Goal: Information Seeking & Learning: Learn about a topic

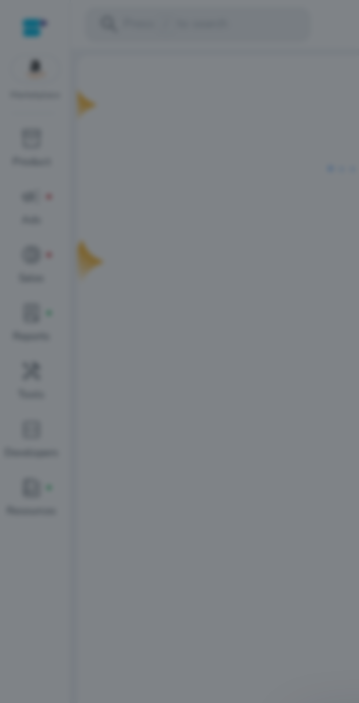
click at [160, 212] on div at bounding box center [179, 351] width 359 height 703
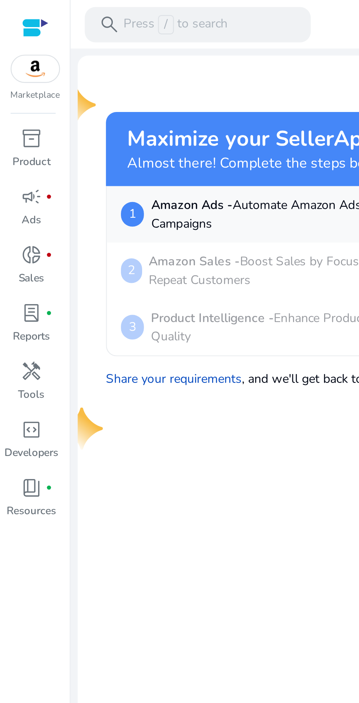
click at [48, 10] on span "search" at bounding box center [45, 10] width 9 height 9
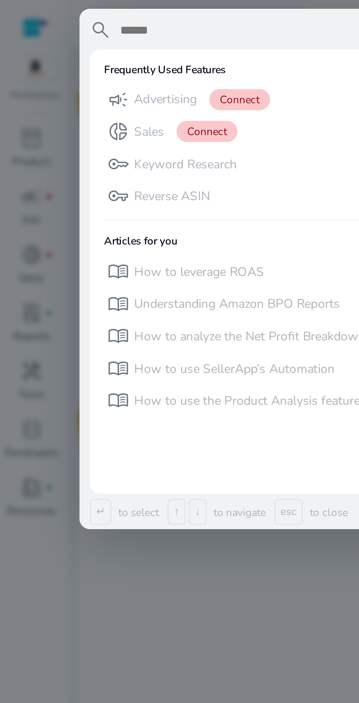
click at [63, 53] on p "Sales" at bounding box center [62, 54] width 12 height 7
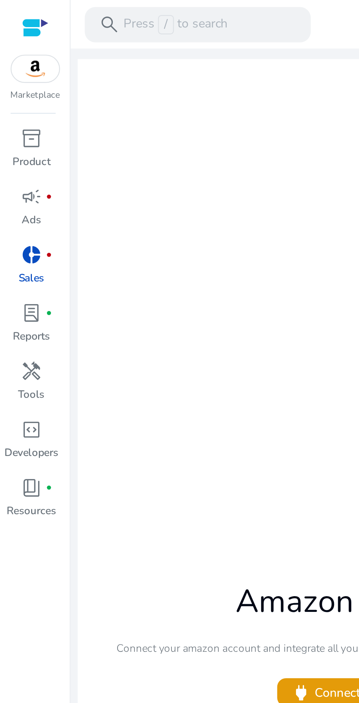
click at [58, 7] on p "Press / to search" at bounding box center [72, 10] width 43 height 8
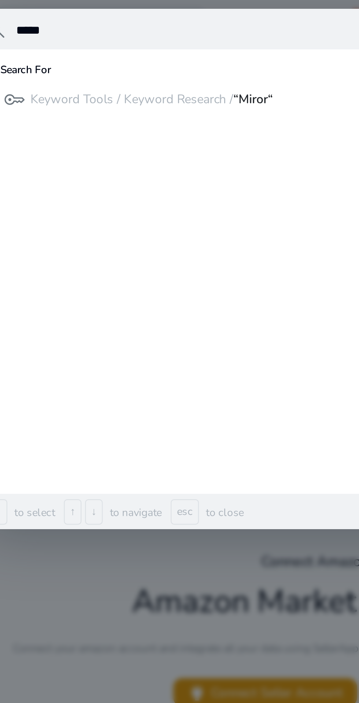
type input "*****"
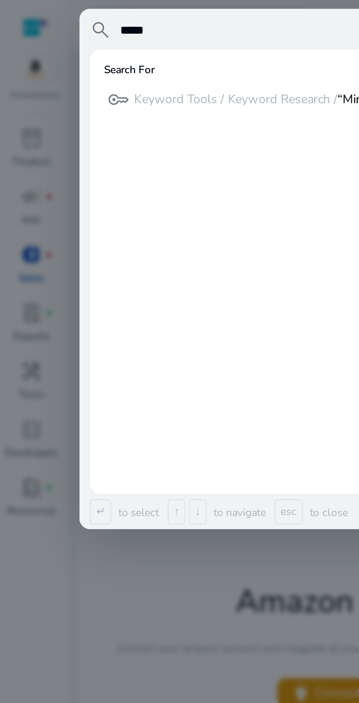
click at [17, 87] on div at bounding box center [179, 351] width 359 height 703
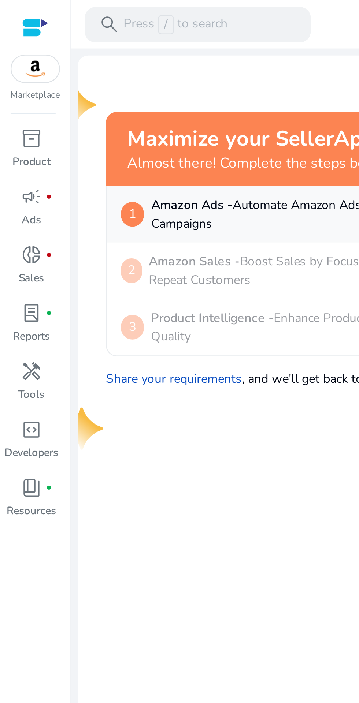
click at [10, 61] on span "inventory_2" at bounding box center [13, 57] width 9 height 9
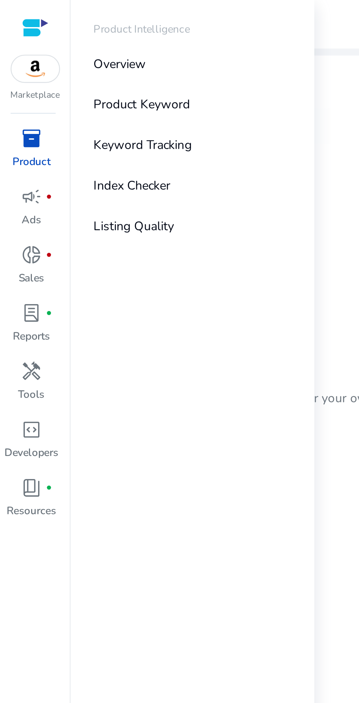
click at [41, 59] on p "Keyword Tracking" at bounding box center [59, 60] width 41 height 8
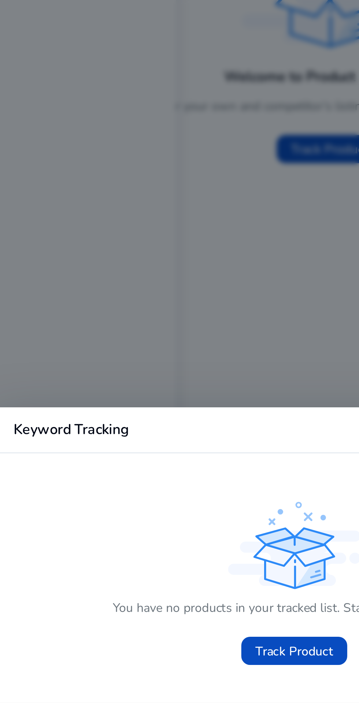
click at [175, 385] on span at bounding box center [179, 391] width 44 height 18
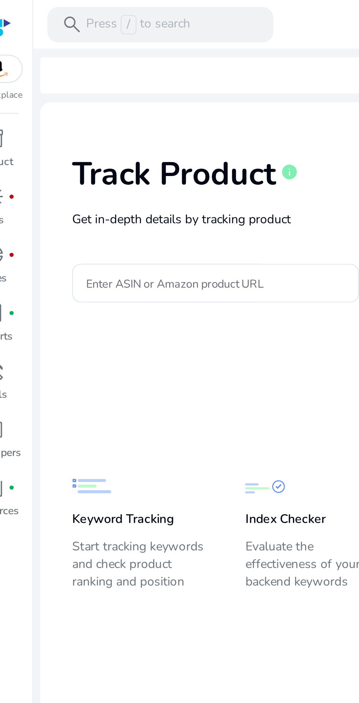
click at [72, 115] on input "Enter ASIN or Amazon product URL" at bounding box center [104, 117] width 107 height 8
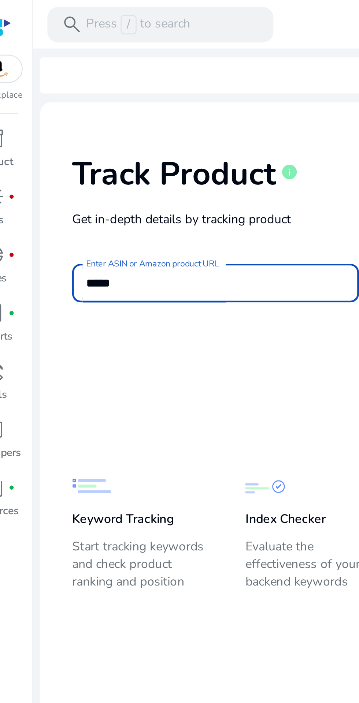
type input "*****"
click at [175, 109] on button "Track Product" at bounding box center [210, 117] width 70 height 16
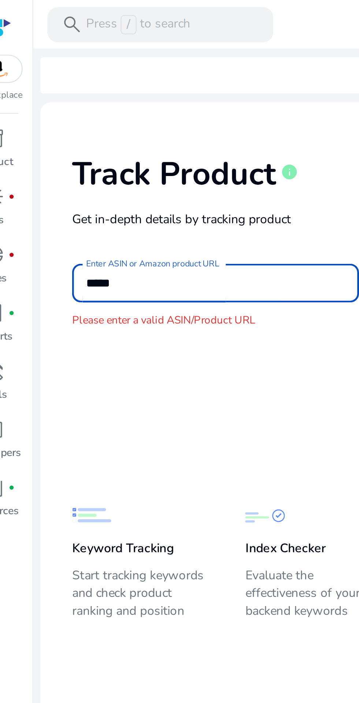
scroll to position [20, 0]
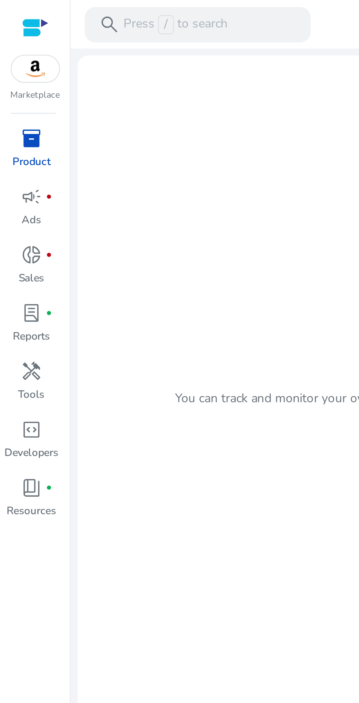
click at [16, 61] on span "inventory_2" at bounding box center [13, 57] width 9 height 9
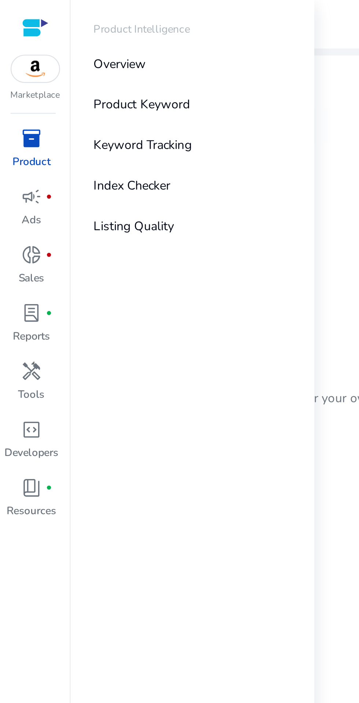
click at [46, 44] on p "Product Keyword" at bounding box center [59, 44] width 40 height 8
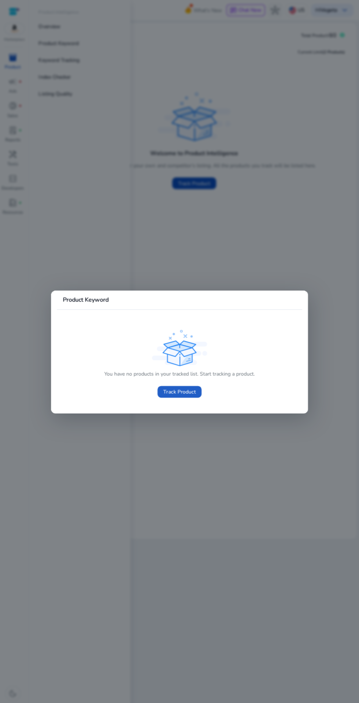
click at [187, 395] on span "Track Product" at bounding box center [179, 392] width 32 height 8
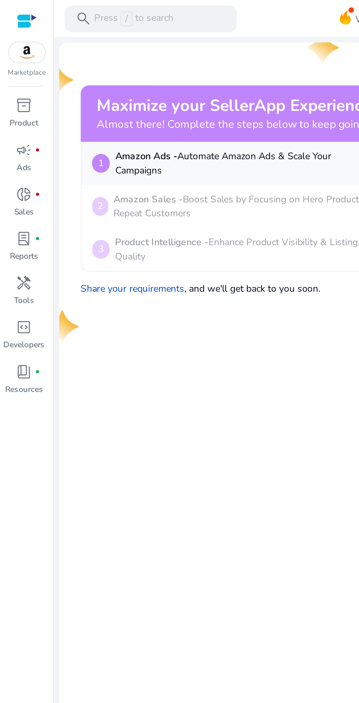
click at [13, 57] on span "inventory_2" at bounding box center [13, 57] width 9 height 9
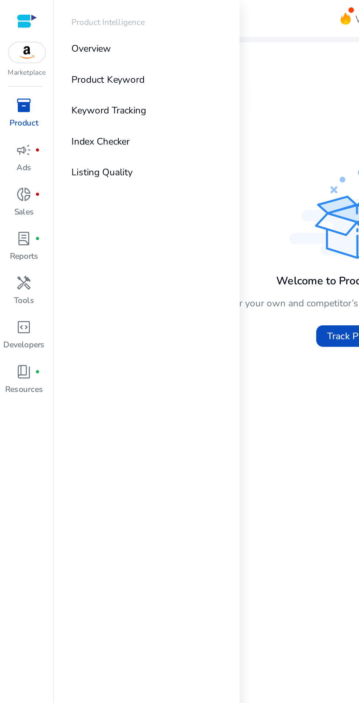
click at [45, 48] on link "Product Keyword" at bounding box center [80, 43] width 94 height 16
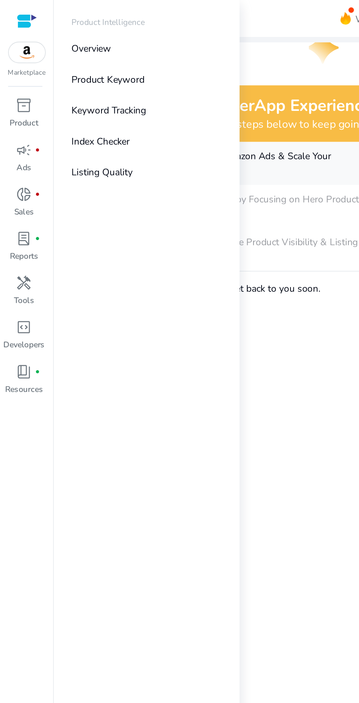
click at [55, 30] on link "Overview" at bounding box center [80, 26] width 94 height 16
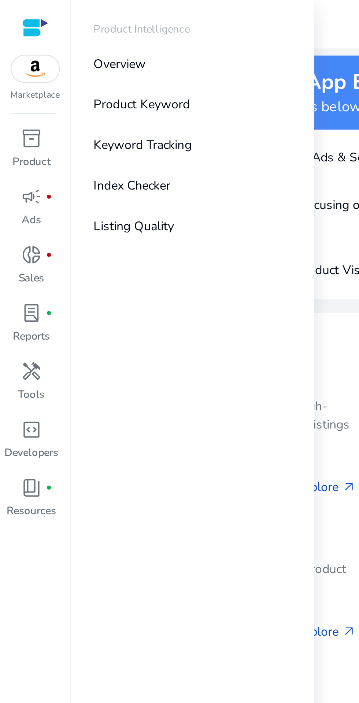
click at [17, 158] on span "handyman" at bounding box center [13, 154] width 9 height 9
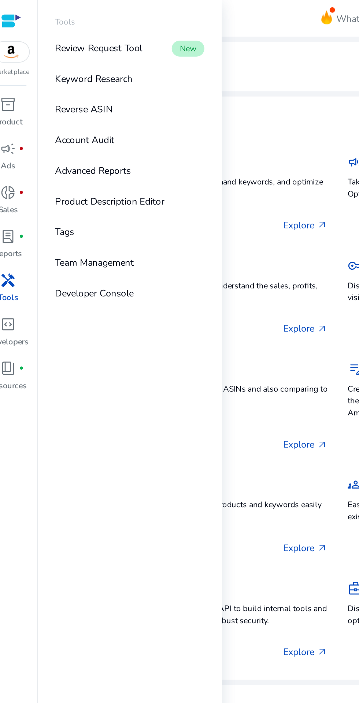
click at [42, 46] on p "Keyword Research" at bounding box center [60, 44] width 42 height 8
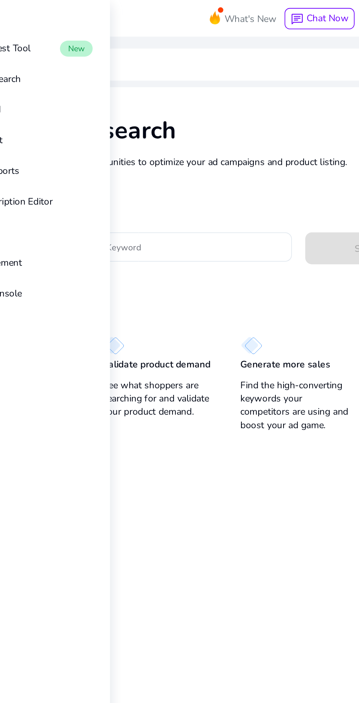
click at [181, 138] on input "Enter Keyword" at bounding box center [170, 136] width 108 height 8
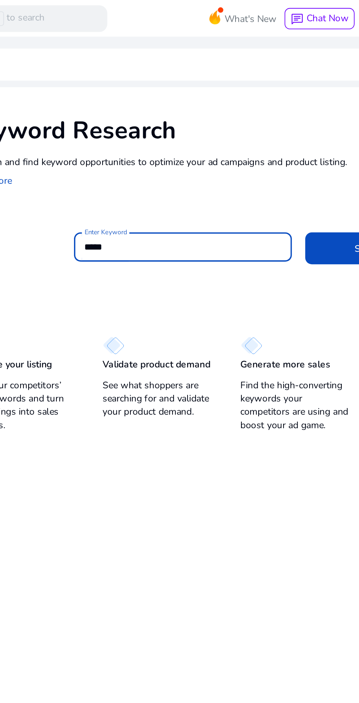
click at [120, 138] on input "*****" at bounding box center [170, 136] width 108 height 8
click at [117, 135] on input "*****" at bounding box center [170, 136] width 108 height 8
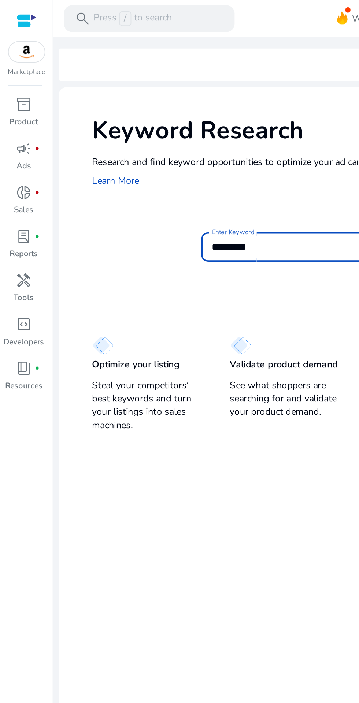
type input "**********"
click at [238, 128] on button "Search" at bounding box center [273, 137] width 70 height 18
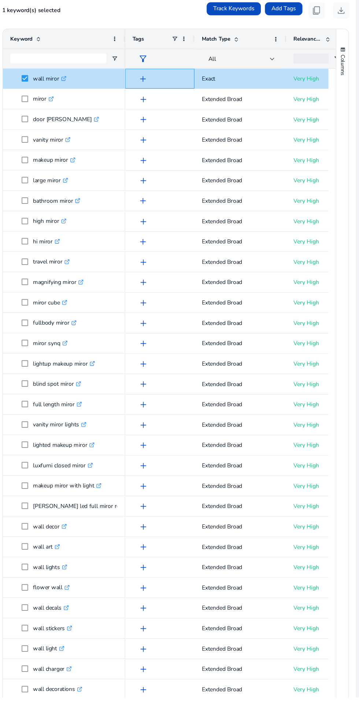
click at [165, 149] on span "add" at bounding box center [164, 147] width 9 height 9
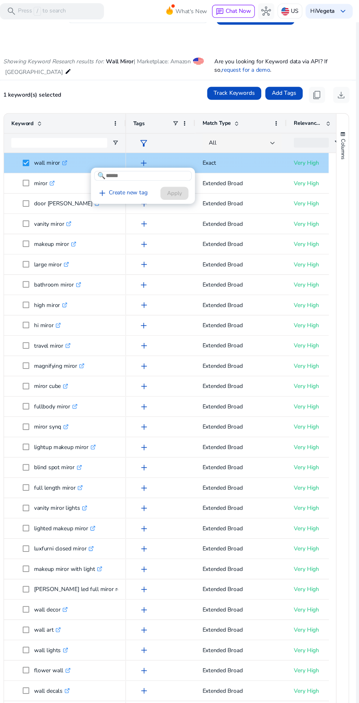
click at [231, 273] on div at bounding box center [179, 351] width 359 height 703
